Goal: Navigation & Orientation: Find specific page/section

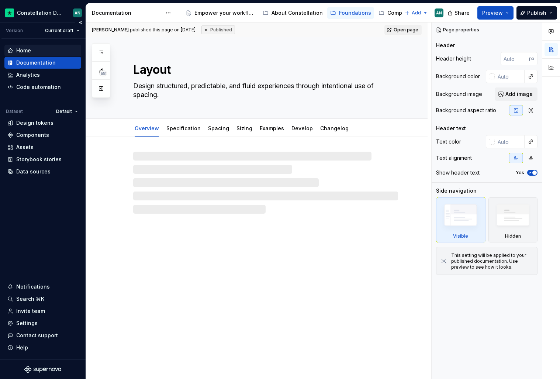
click at [24, 52] on div "Home" at bounding box center [23, 50] width 15 height 7
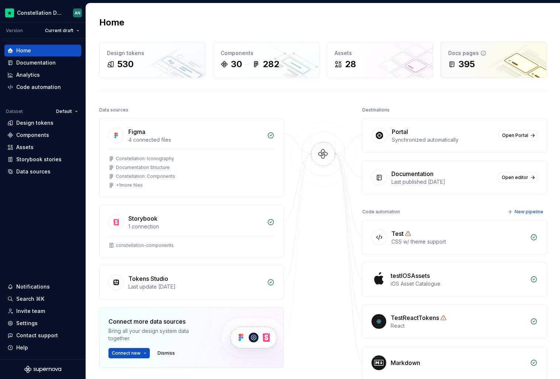
click at [502, 65] on div "395" at bounding box center [493, 64] width 91 height 12
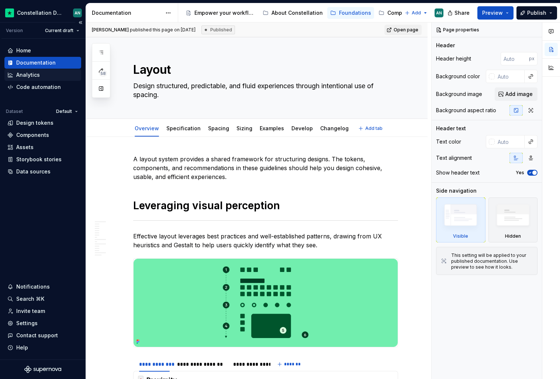
type textarea "*"
click at [22, 140] on div "Components" at bounding box center [42, 135] width 77 height 12
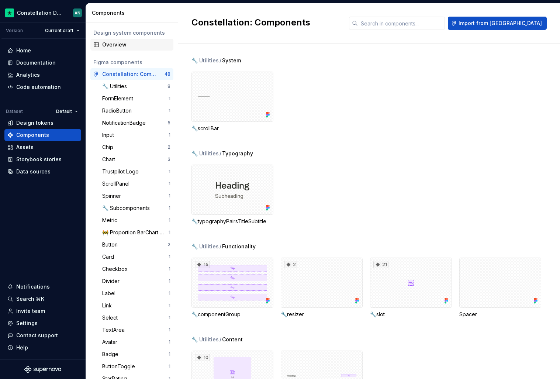
click at [107, 45] on div "Overview" at bounding box center [136, 44] width 68 height 7
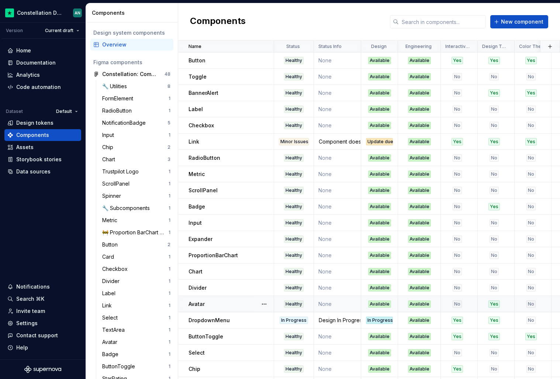
scroll to position [160, 0]
